Goal: Transaction & Acquisition: Purchase product/service

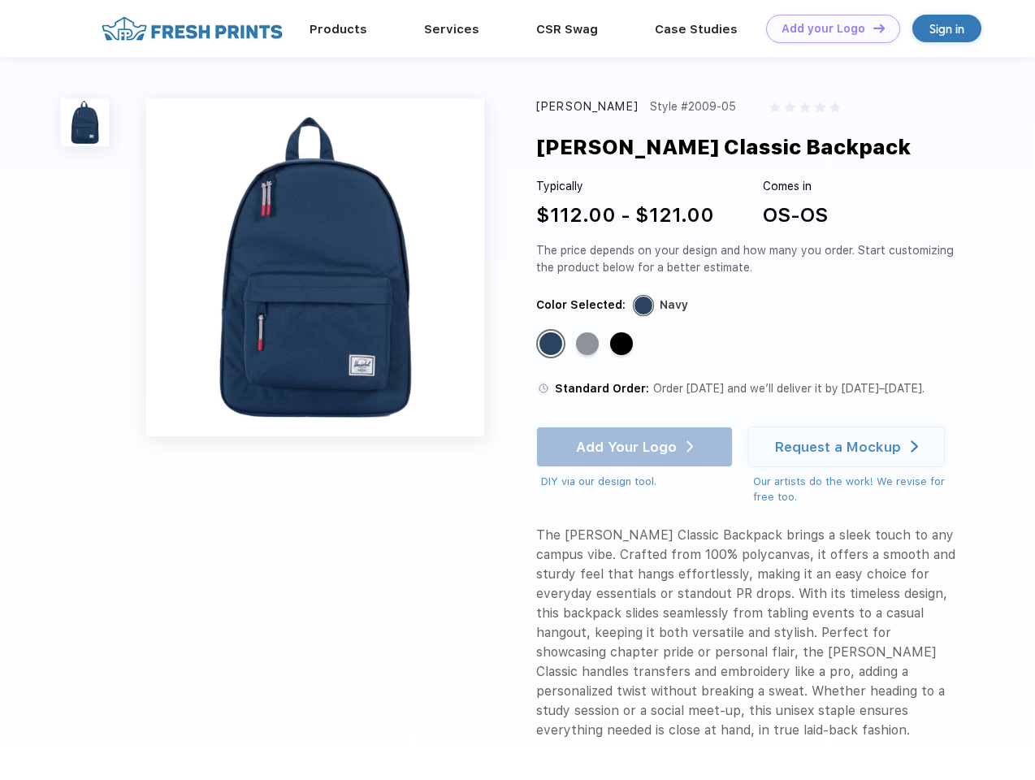
click at [827, 28] on link "Add your Logo Design Tool" at bounding box center [833, 29] width 134 height 28
click at [0, 0] on div "Design Tool" at bounding box center [0, 0] width 0 height 0
click at [872, 28] on link "Add your Logo Design Tool" at bounding box center [833, 29] width 134 height 28
click at [85, 122] on img at bounding box center [85, 122] width 48 height 48
click at [553, 345] on div "Standard Color" at bounding box center [551, 343] width 23 height 23
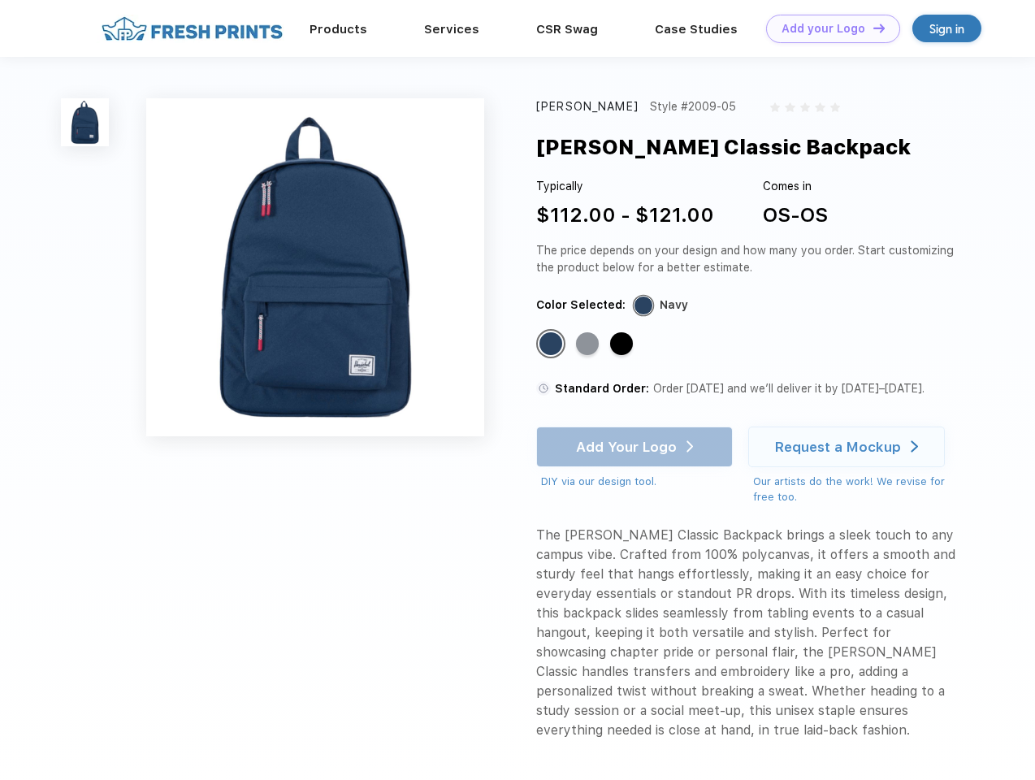
click at [589, 345] on div "Standard Color" at bounding box center [587, 343] width 23 height 23
click at [623, 345] on div "Standard Color" at bounding box center [621, 343] width 23 height 23
click at [636, 447] on div "Add Your Logo DIY via our design tool. Ah shoot! This product isn't up in our d…" at bounding box center [634, 458] width 197 height 63
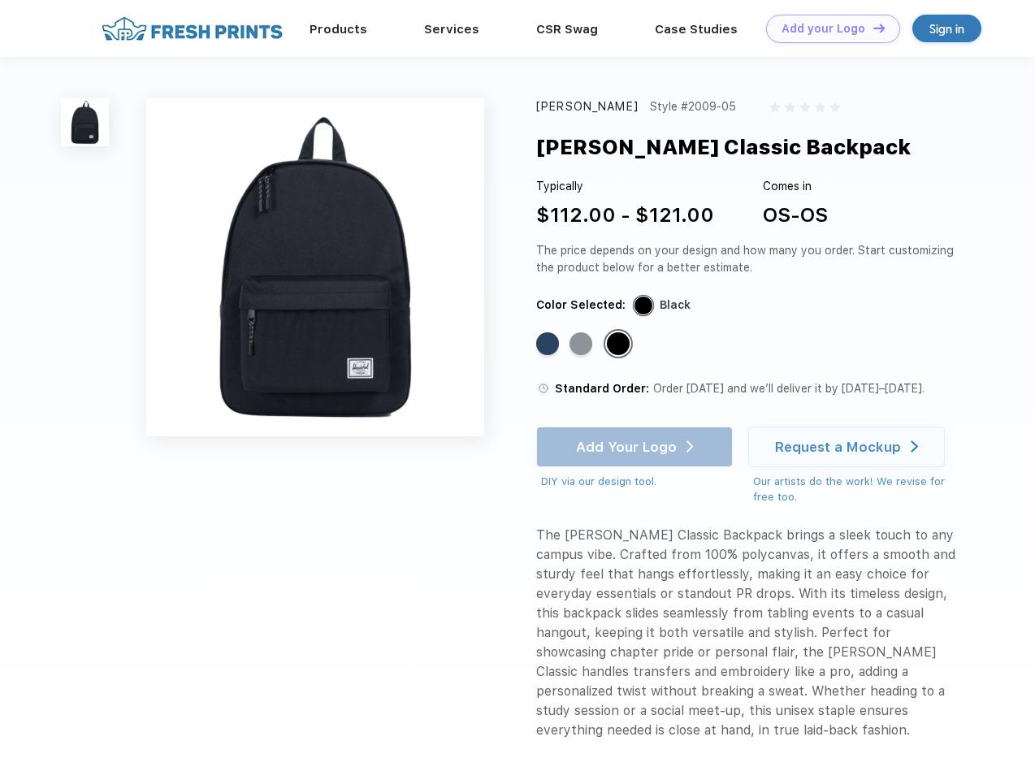
click at [849, 447] on div "Request a Mockup" at bounding box center [838, 447] width 126 height 16
